Goal: Transaction & Acquisition: Purchase product/service

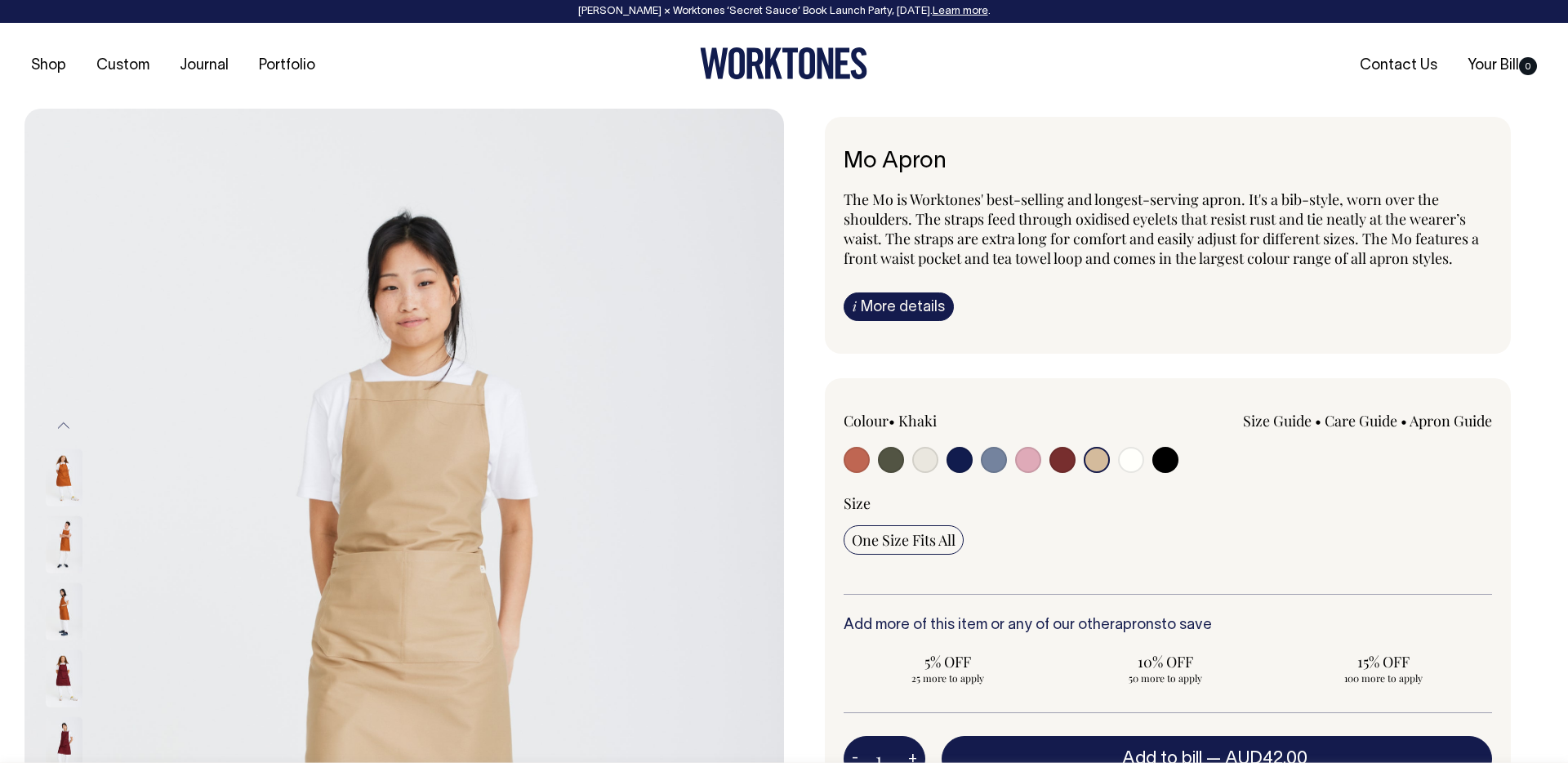
select select "Khaki"
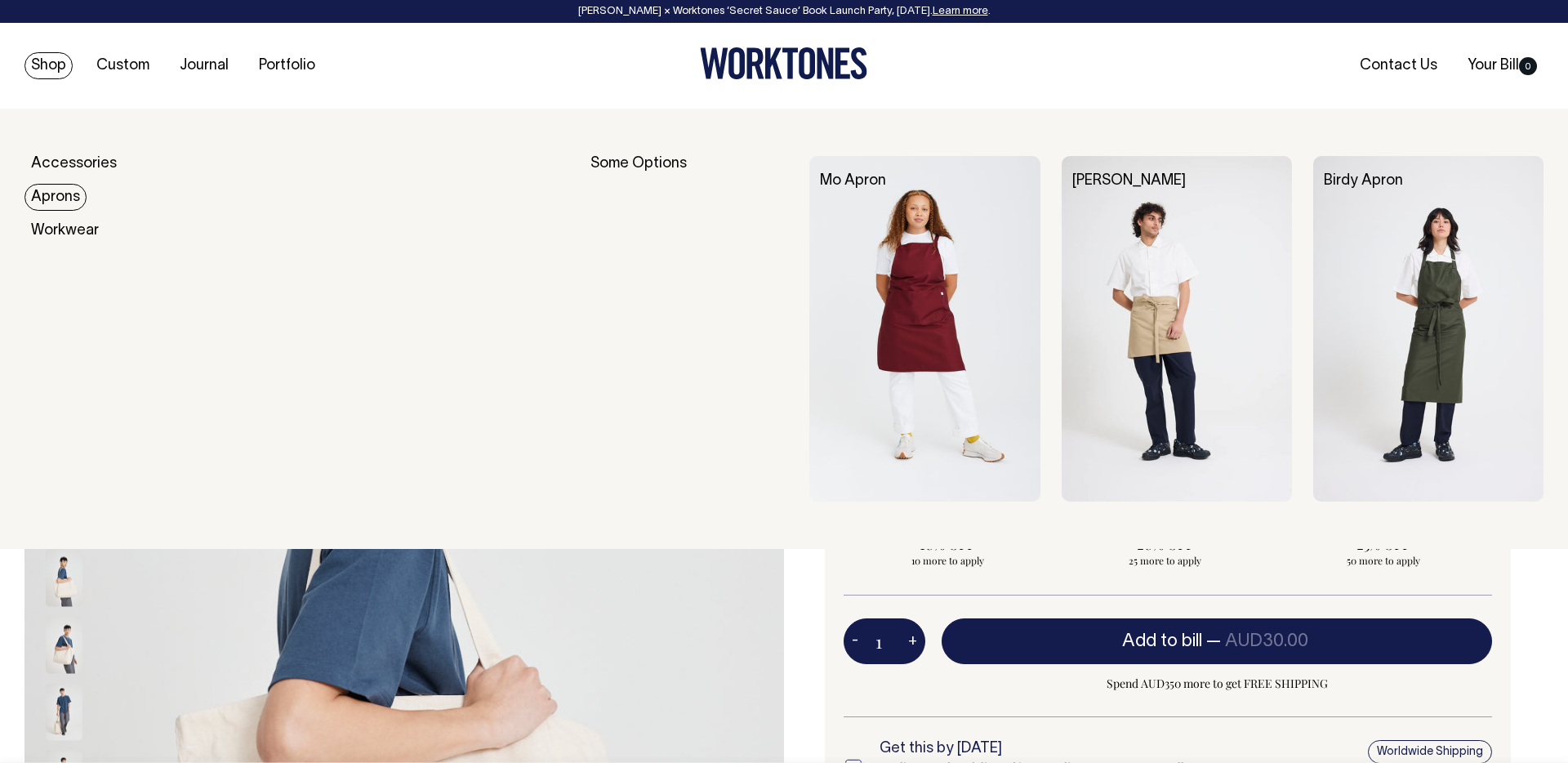
click at [62, 200] on link "Aprons" at bounding box center [55, 198] width 62 height 27
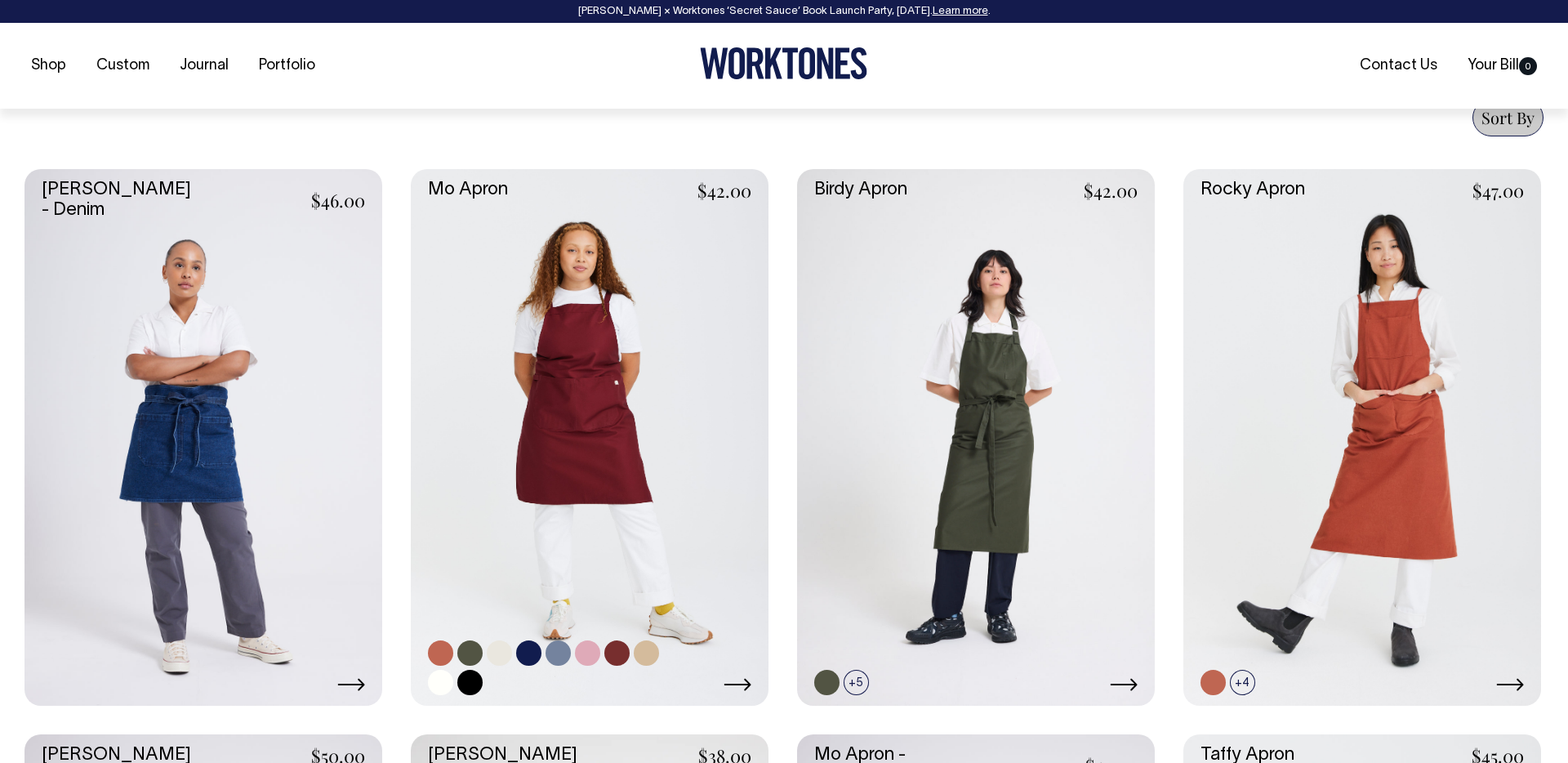
click at [593, 396] on link at bounding box center [589, 437] width 357 height 536
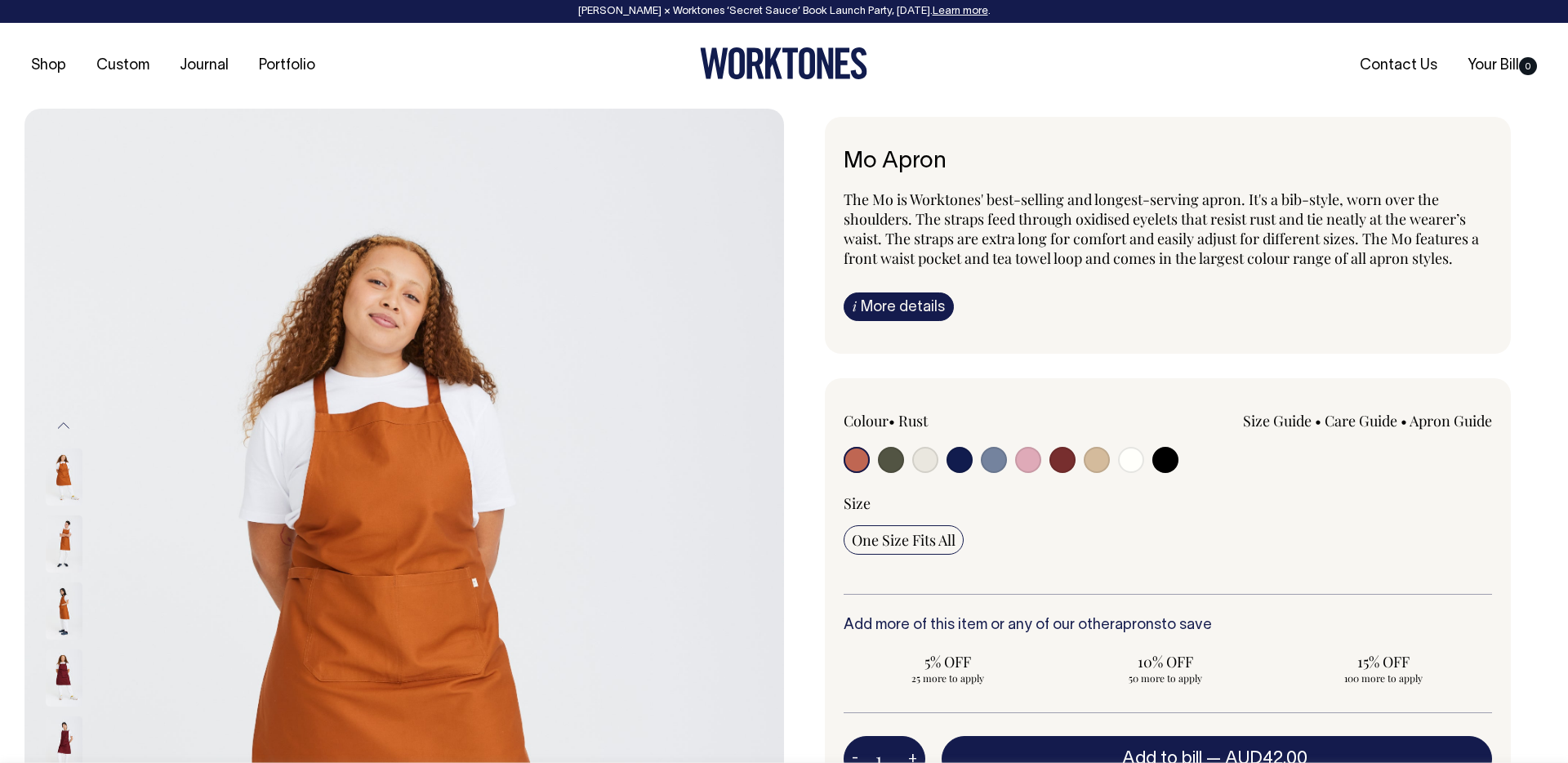
click at [1098, 460] on input "radio" at bounding box center [1096, 460] width 26 height 26
radio input "true"
select select "Khaki"
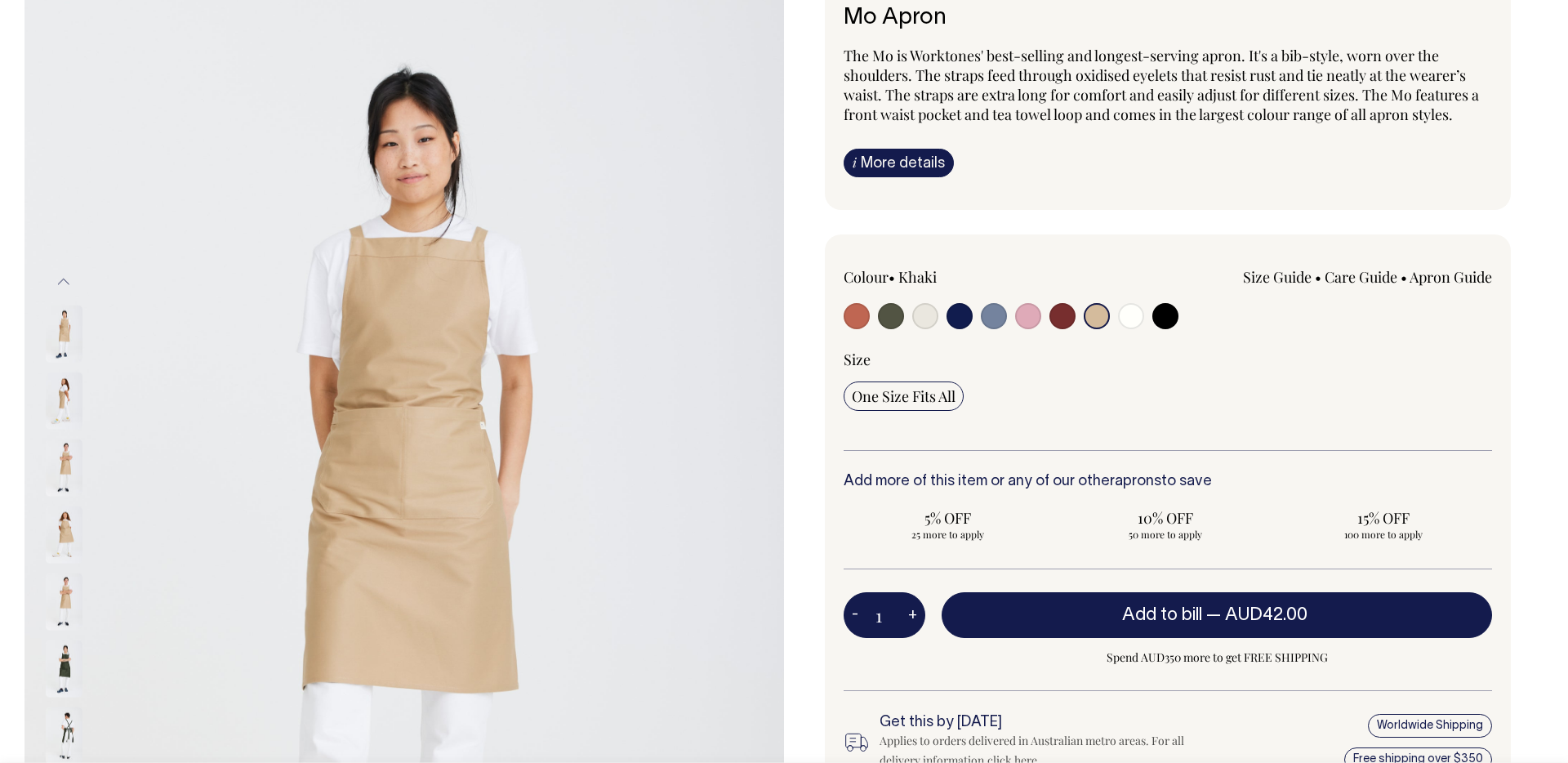
scroll to position [144, 0]
click at [892, 619] on input "1" at bounding box center [884, 614] width 81 height 46
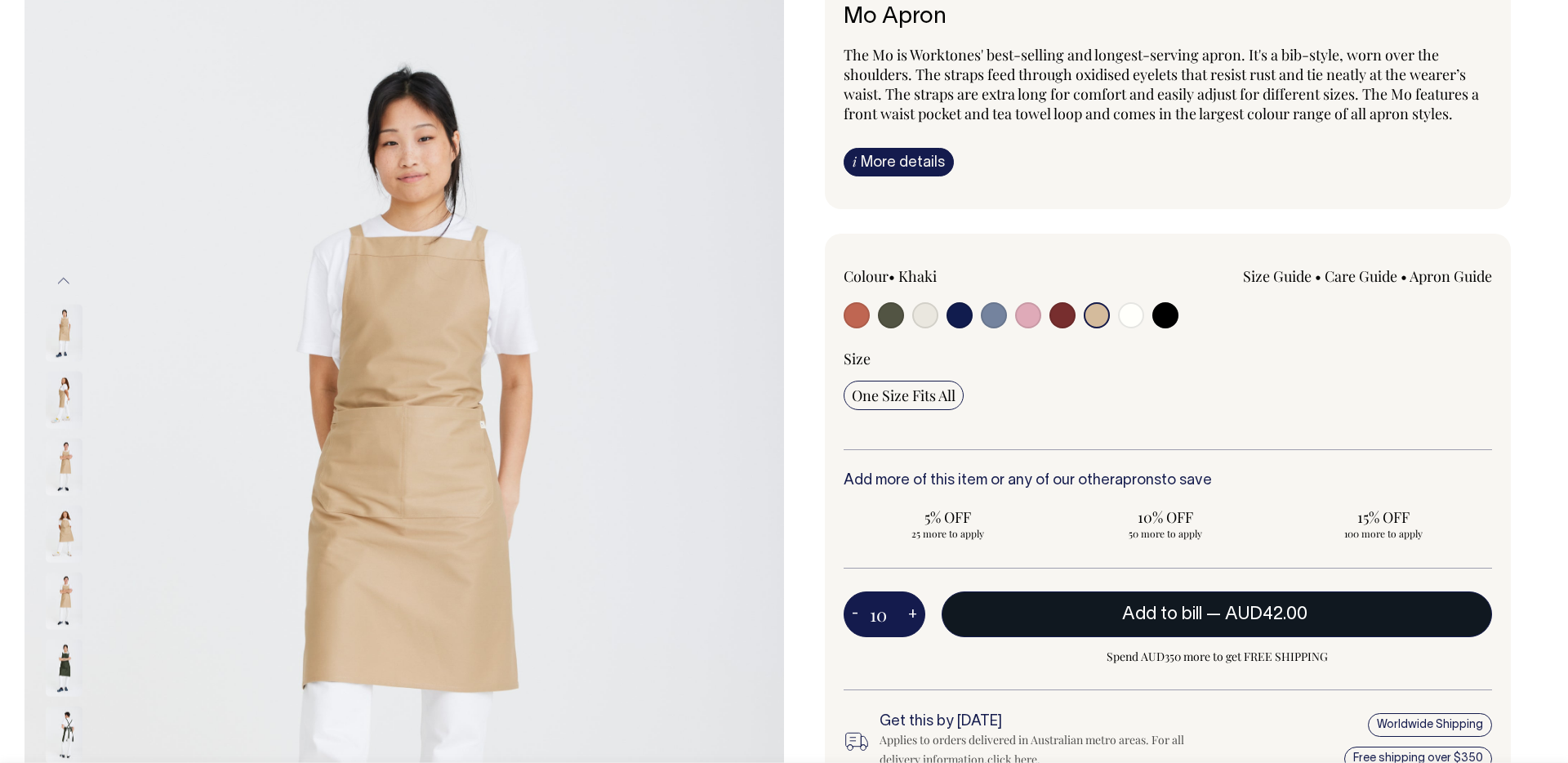
type input "10"
click at [1007, 622] on button "Add to bill — AUD42.00" at bounding box center [1217, 614] width 551 height 46
type input "1"
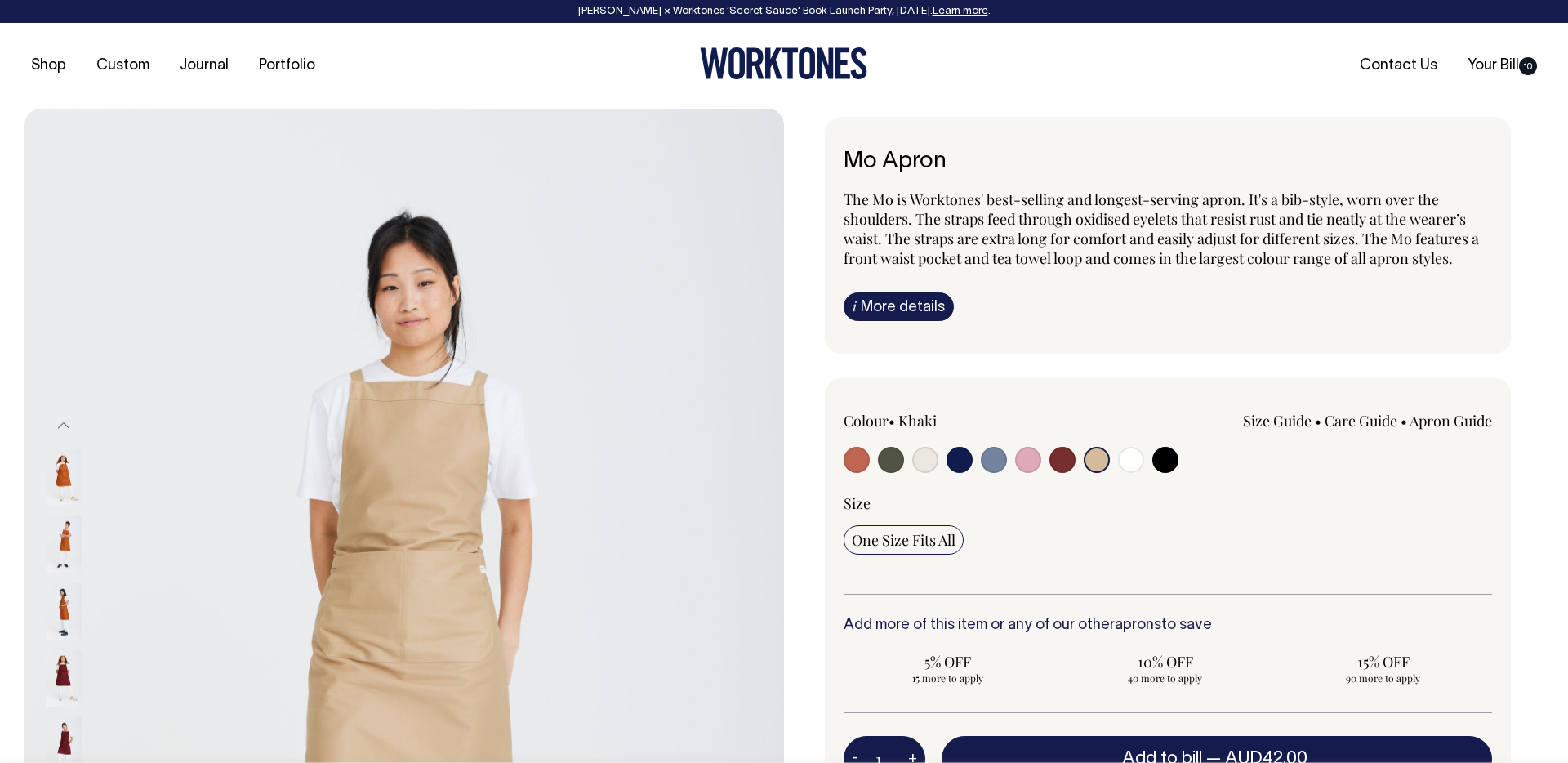
select select "Khaki"
